Goal: Transaction & Acquisition: Download file/media

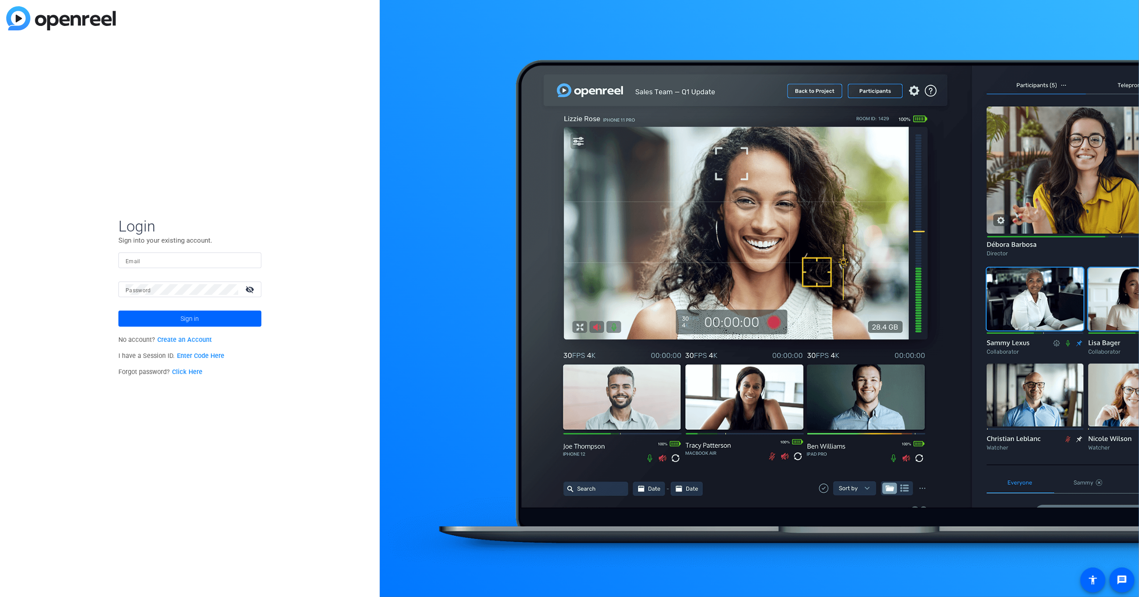
click at [209, 266] on div at bounding box center [190, 260] width 129 height 16
click at [209, 264] on input "Email" at bounding box center [190, 260] width 129 height 11
type input "[PERSON_NAME][EMAIL_ADDRESS][PERSON_NAME][DOMAIN_NAME]"
click at [118, 310] on button "Sign in" at bounding box center [189, 318] width 143 height 16
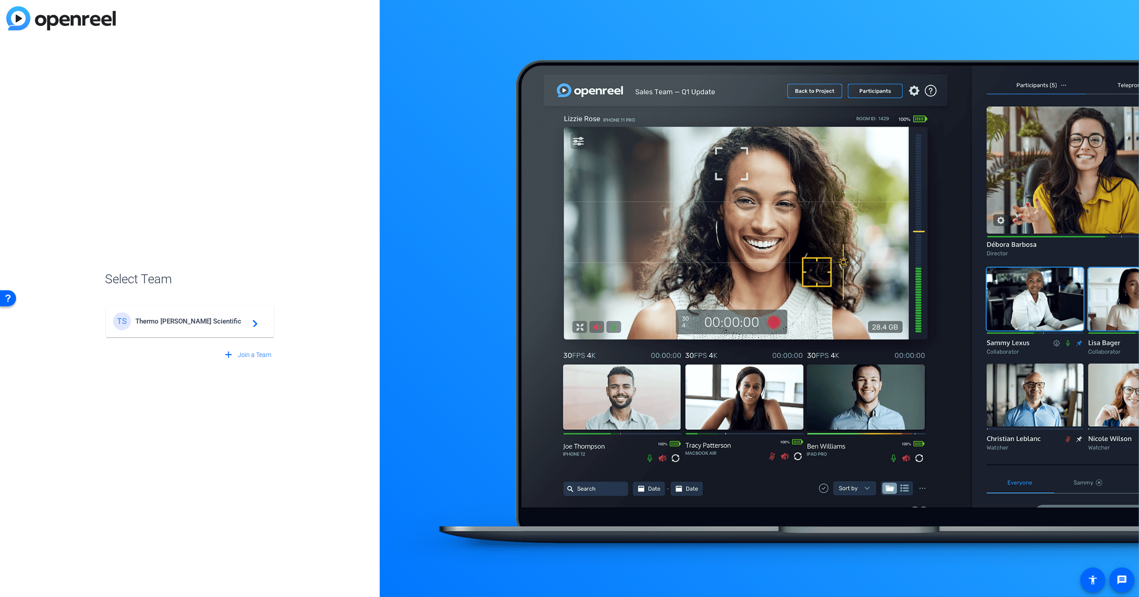
click at [209, 320] on span "Thermo [PERSON_NAME] Scientific" at bounding box center [191, 321] width 112 height 8
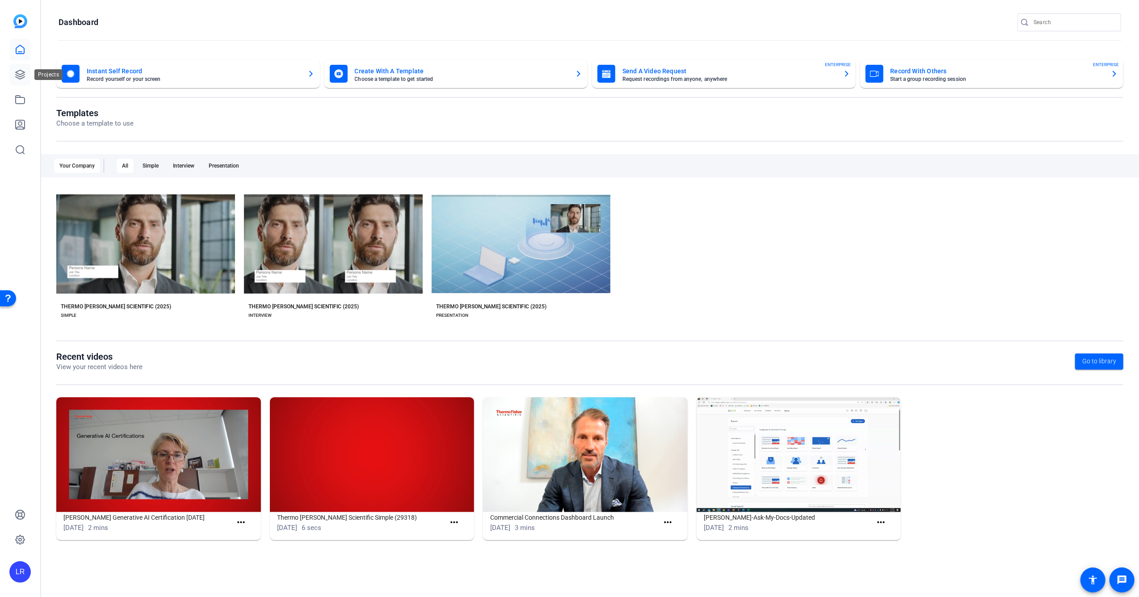
click at [21, 72] on icon at bounding box center [20, 74] width 11 height 11
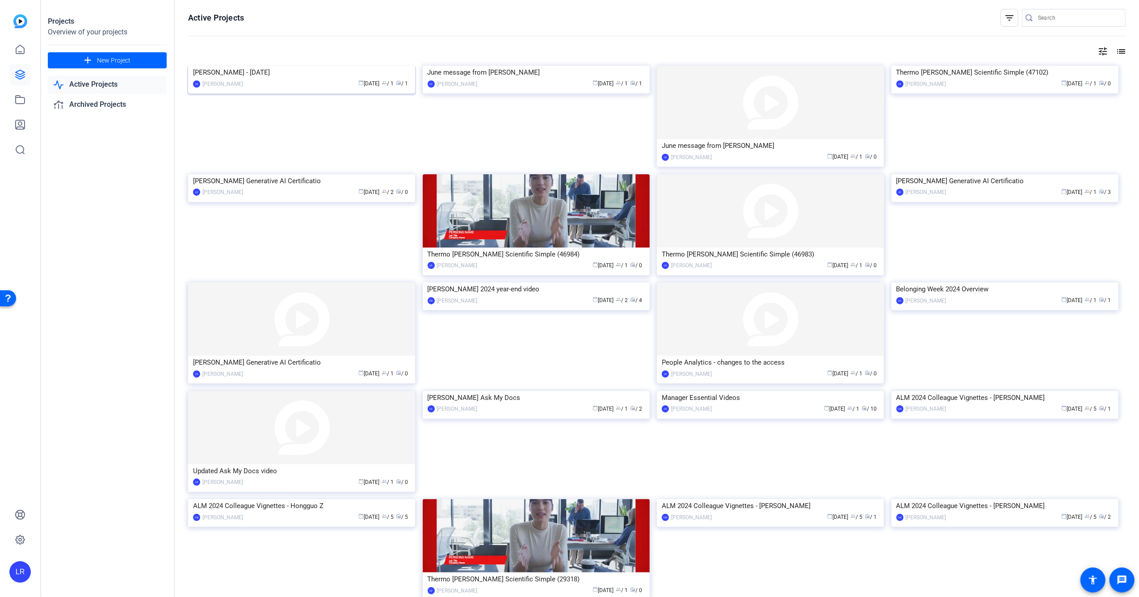
click at [314, 66] on img at bounding box center [301, 66] width 227 height 0
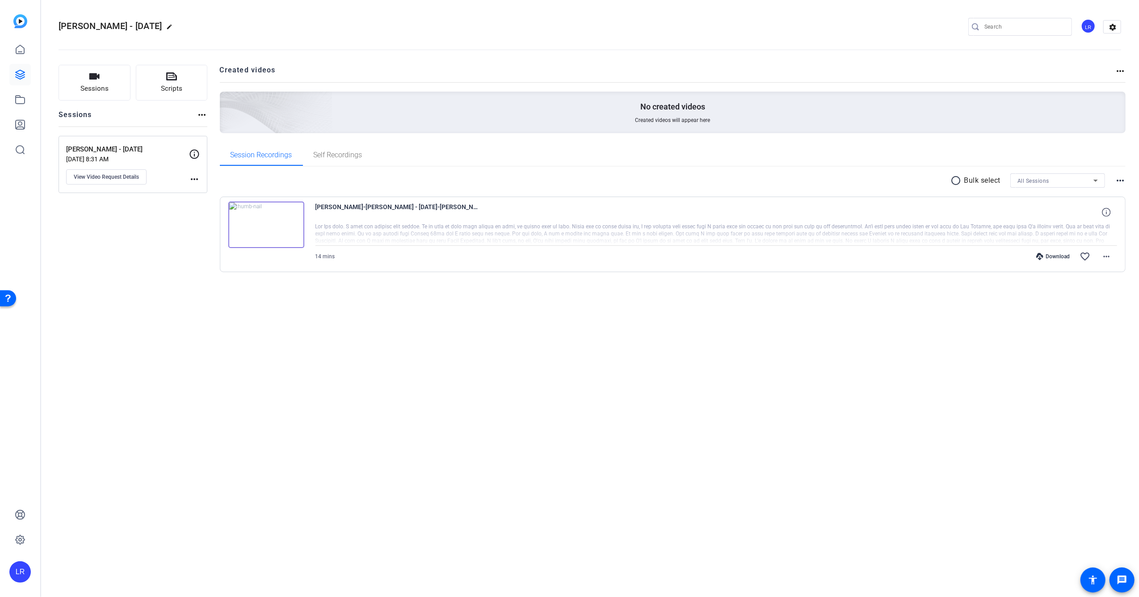
click at [261, 218] on img at bounding box center [266, 224] width 76 height 46
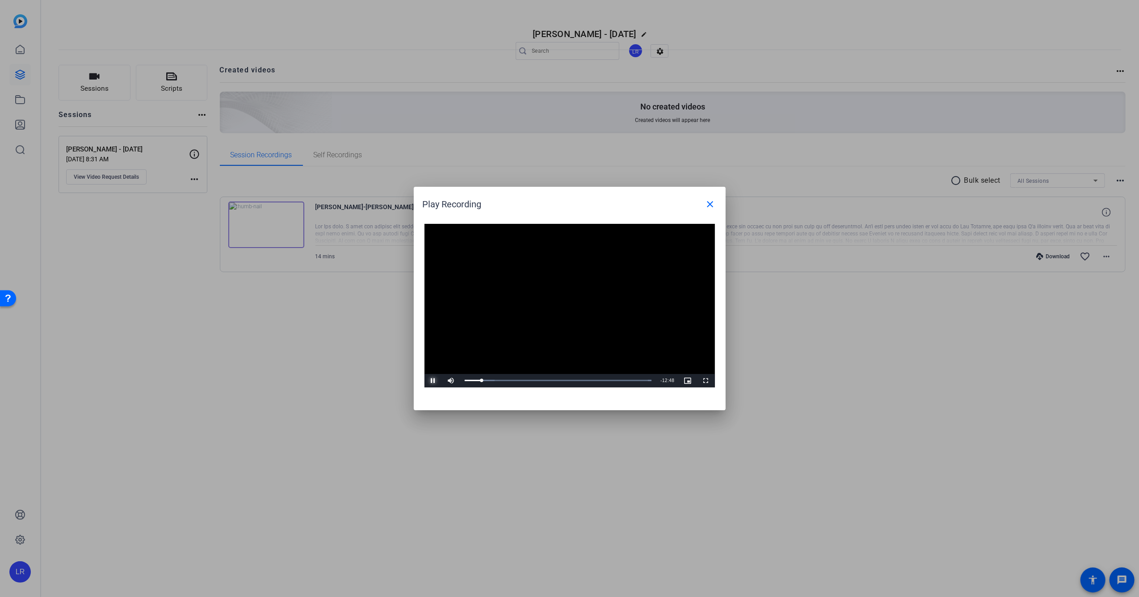
click at [433, 381] on span "Video Player" at bounding box center [433, 381] width 18 height 0
click at [22, 50] on div at bounding box center [569, 298] width 1139 height 597
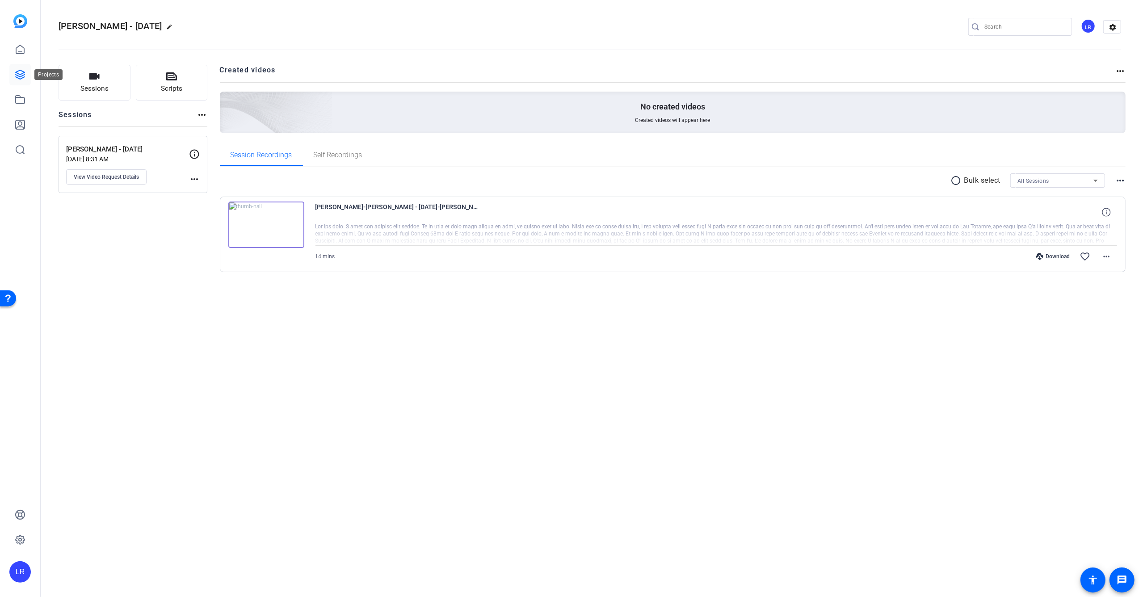
click at [20, 75] on icon at bounding box center [20, 74] width 11 height 11
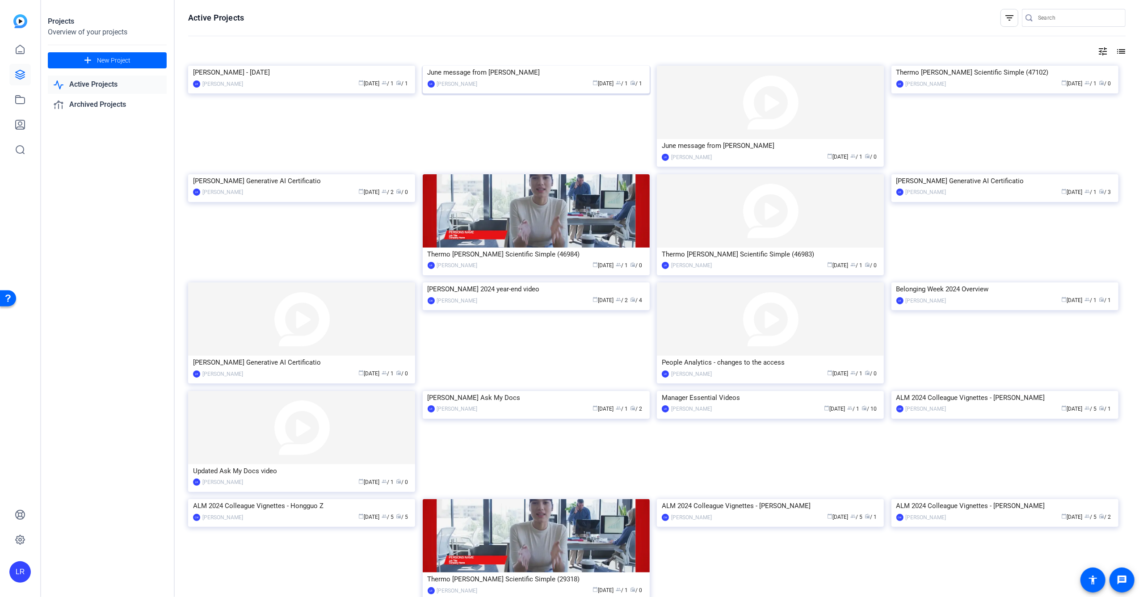
click at [524, 66] on img at bounding box center [536, 66] width 227 height 0
click at [98, 105] on link "Archived Projects" at bounding box center [107, 105] width 119 height 18
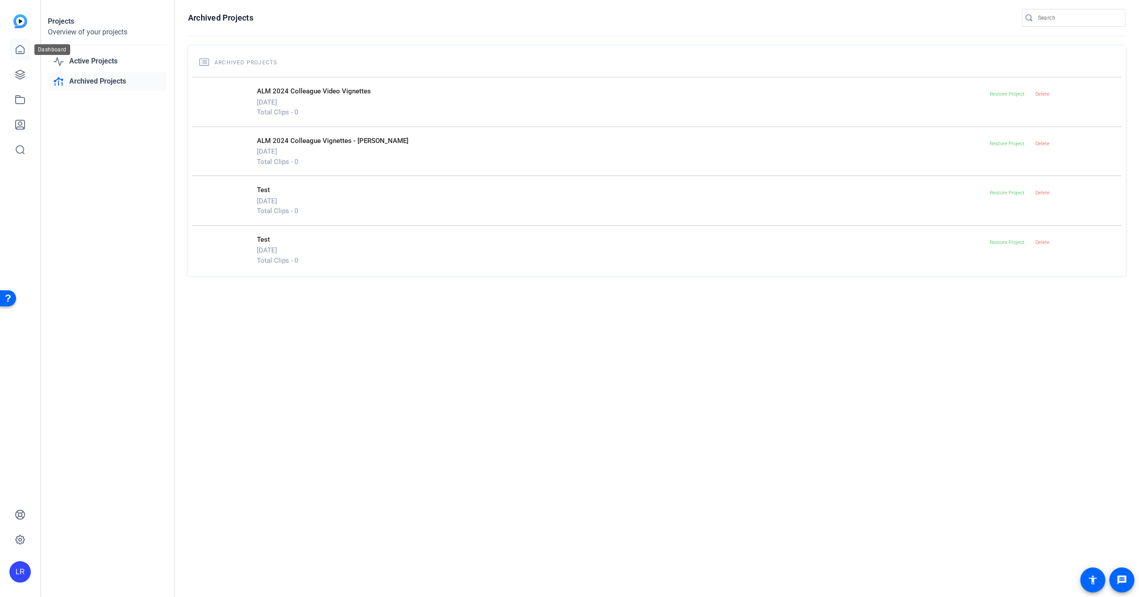
click at [12, 49] on link at bounding box center [19, 49] width 21 height 21
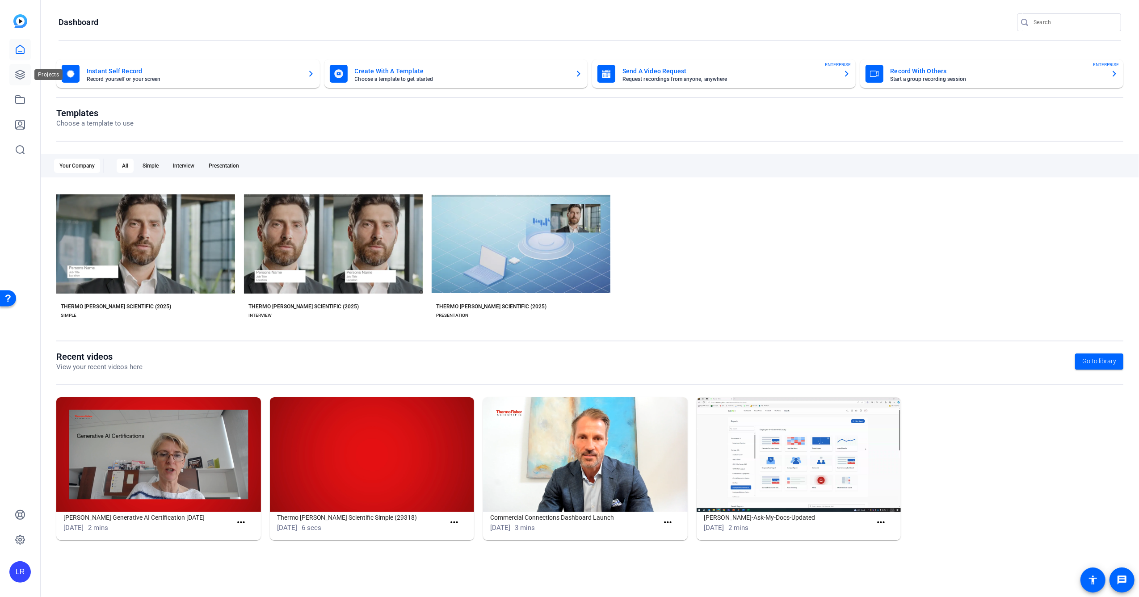
click at [23, 82] on link at bounding box center [19, 74] width 21 height 21
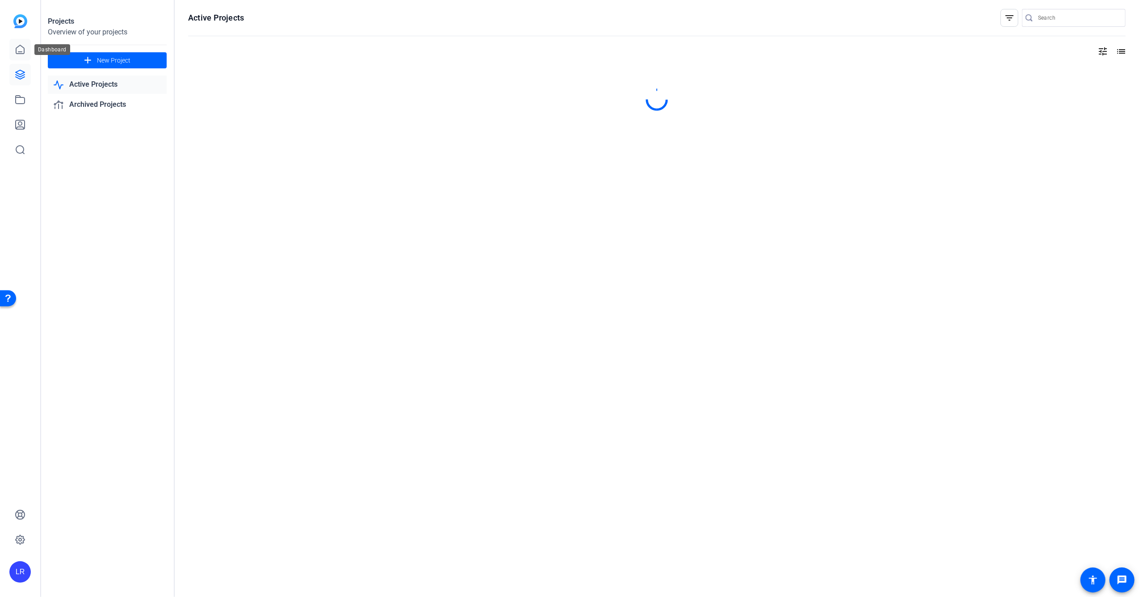
click at [23, 52] on icon at bounding box center [20, 49] width 11 height 11
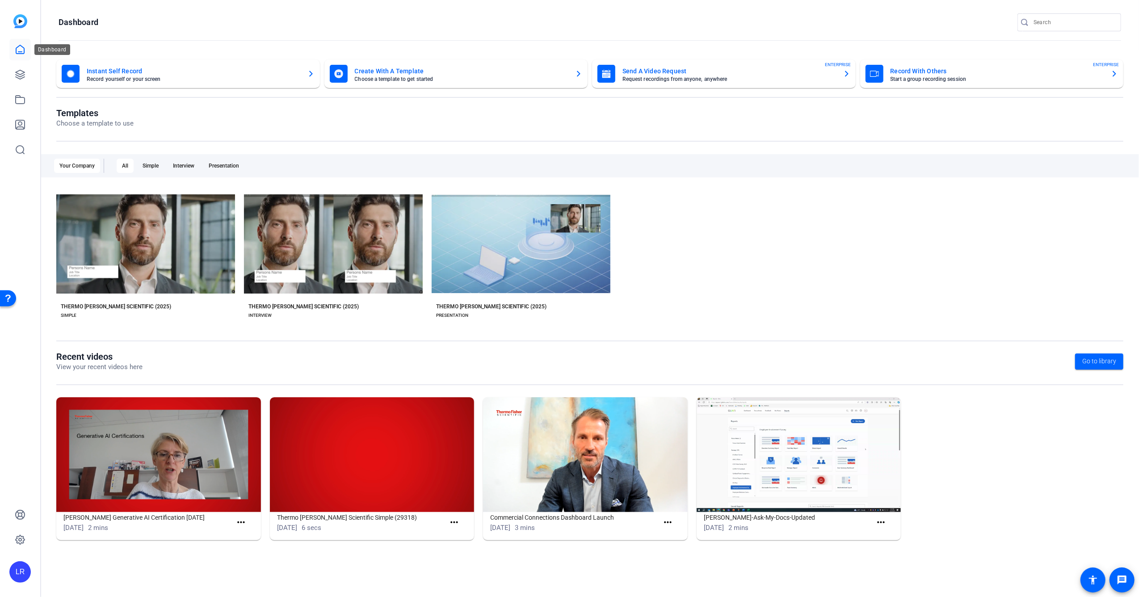
click at [20, 53] on icon at bounding box center [20, 49] width 11 height 11
click at [18, 75] on icon at bounding box center [20, 74] width 9 height 9
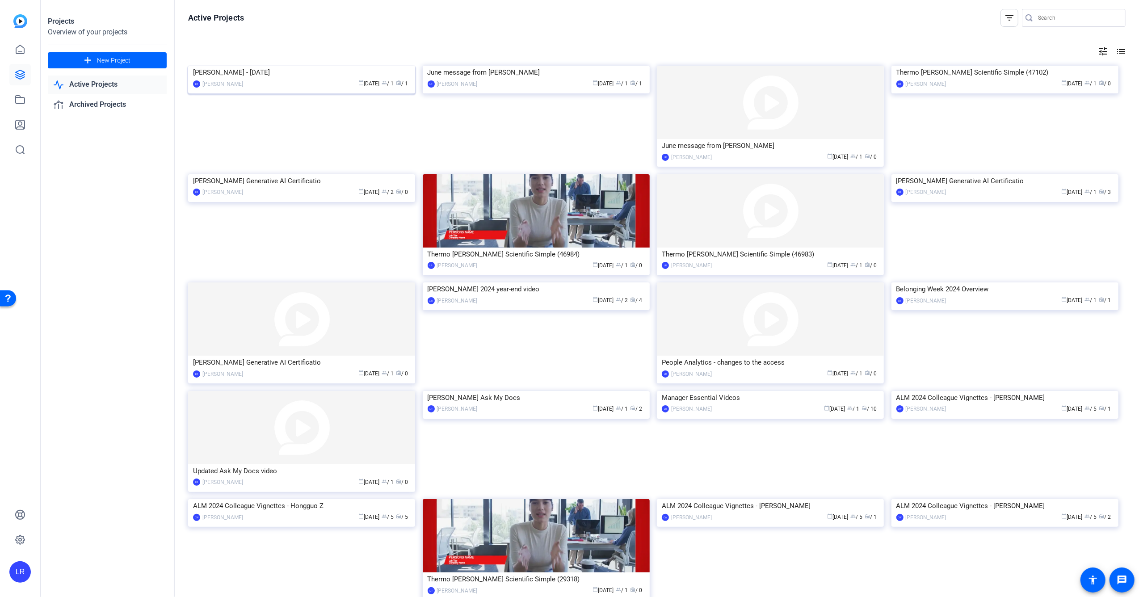
click at [310, 66] on img at bounding box center [301, 66] width 227 height 0
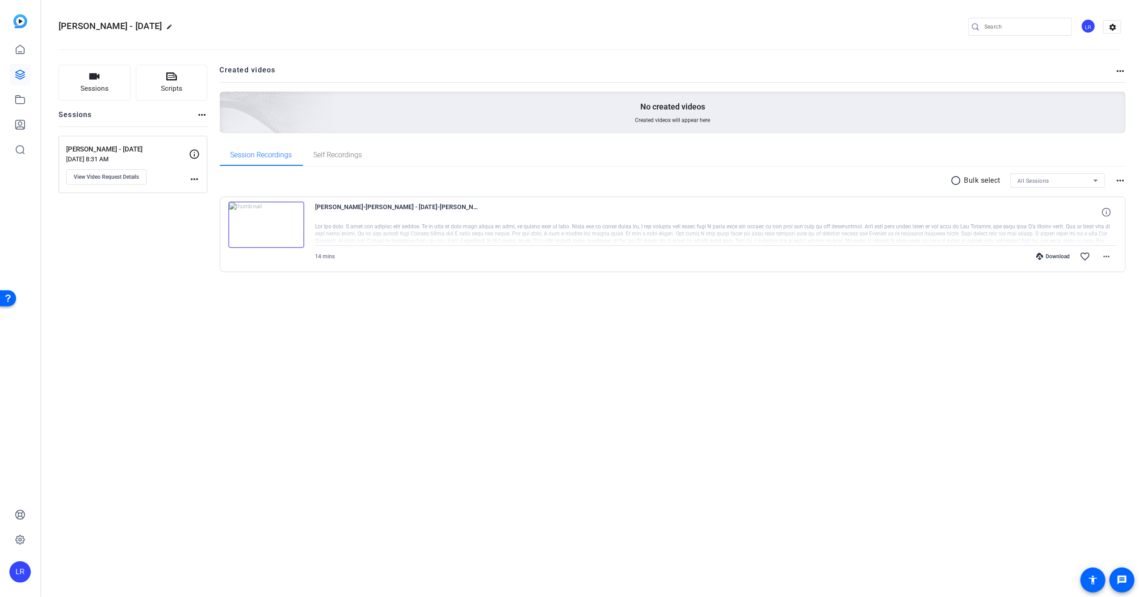
drag, startPoint x: 738, startPoint y: 15, endPoint x: 812, endPoint y: 22, distance: 73.6
click at [738, 15] on div "[PERSON_NAME] - [DATE] edit LR settings" at bounding box center [590, 26] width 1062 height 67
click at [1119, 183] on mat-icon "more_horiz" at bounding box center [1119, 180] width 11 height 11
click at [1048, 142] on div at bounding box center [569, 298] width 1139 height 597
click at [1112, 73] on h2 "Created videos" at bounding box center [667, 73] width 895 height 17
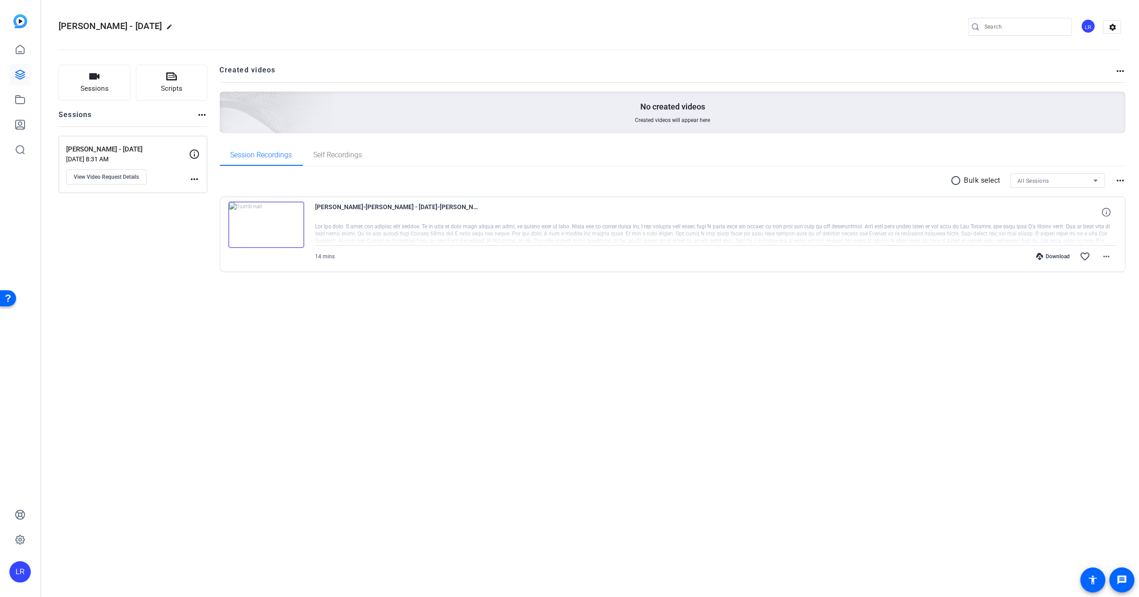
click at [1118, 71] on mat-icon "more_horiz" at bounding box center [1119, 71] width 11 height 11
click at [970, 88] on div at bounding box center [569, 298] width 1139 height 597
click at [1064, 254] on div "Download" at bounding box center [1052, 256] width 42 height 7
click at [18, 47] on icon at bounding box center [20, 49] width 8 height 8
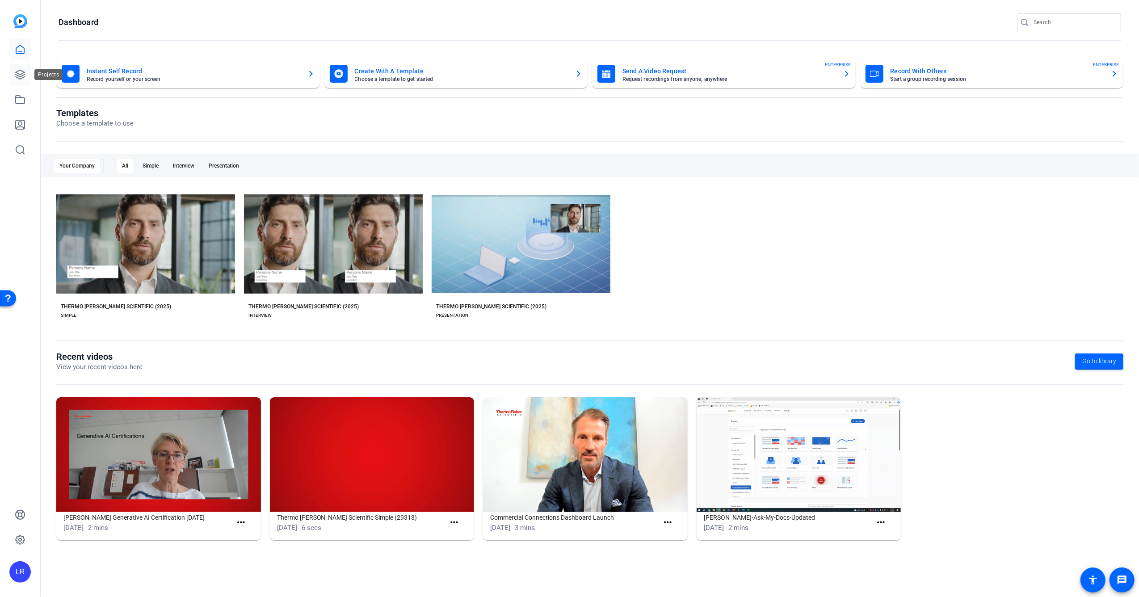
click at [22, 77] on icon at bounding box center [20, 74] width 11 height 11
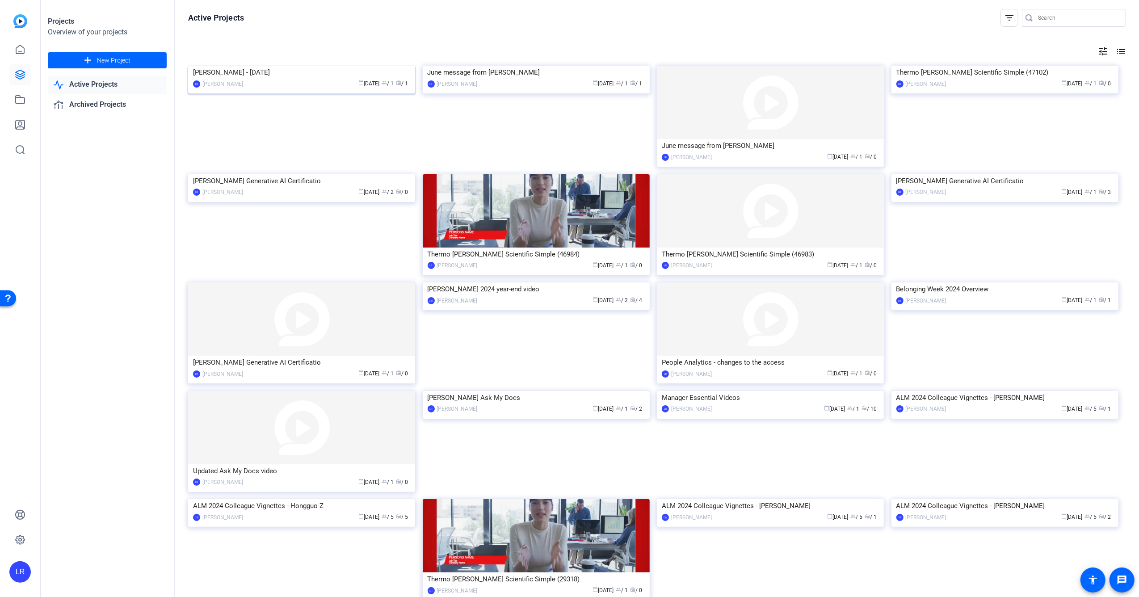
click at [272, 66] on img at bounding box center [301, 66] width 227 height 0
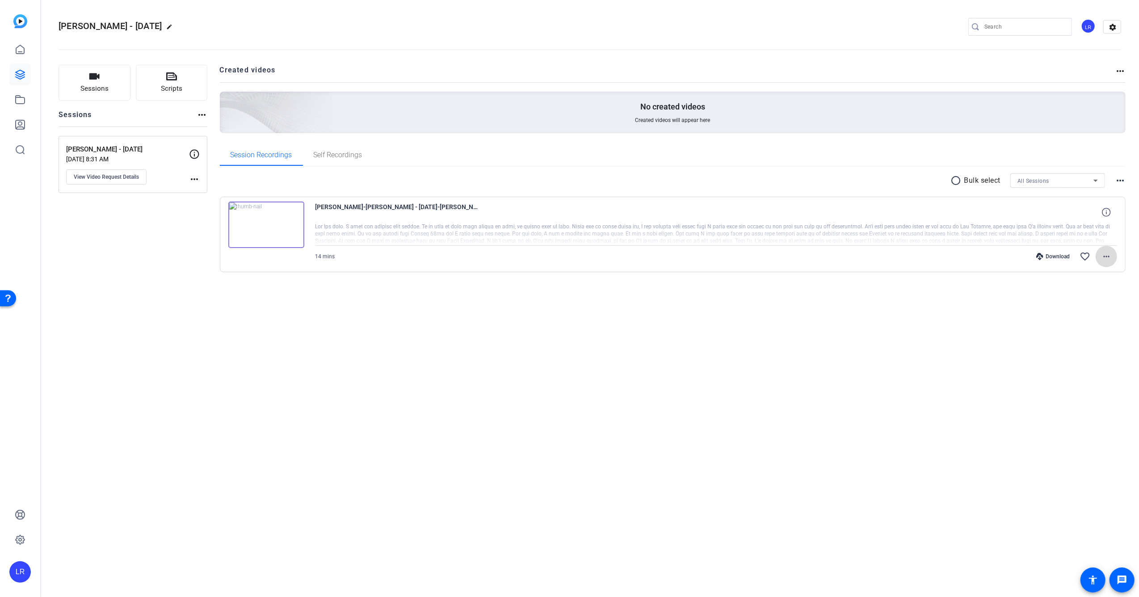
click at [1105, 258] on mat-icon "more_horiz" at bounding box center [1106, 256] width 11 height 11
click at [1089, 297] on span "Download MP4" at bounding box center [1083, 297] width 54 height 11
